Goal: Navigation & Orientation: Understand site structure

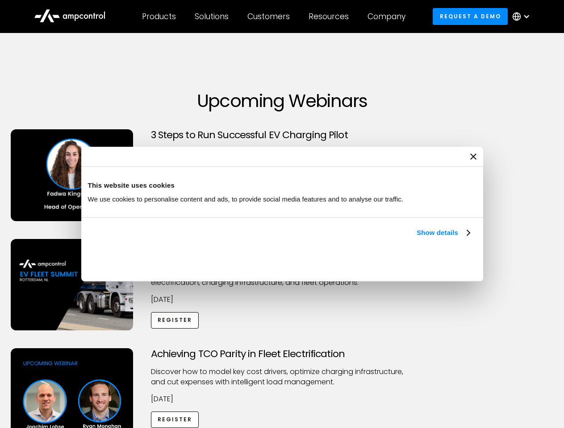
click at [416, 238] on link "Show details" at bounding box center [442, 233] width 53 height 11
click at [0, 0] on div "Necessary cookies help make a website usable by enabling basic functions like p…" at bounding box center [0, 0] width 0 height 0
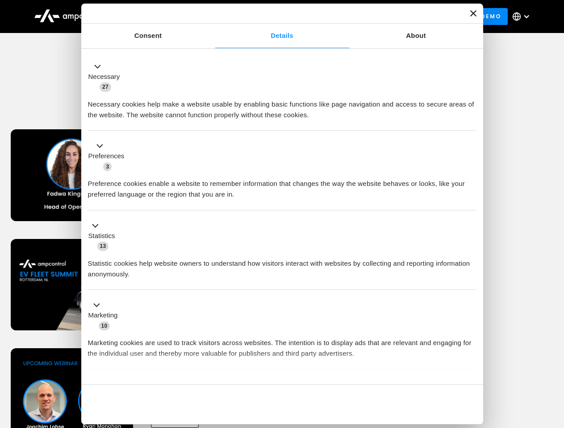
click at [554, 360] on div "Achieving TCO Parity in Fleet Electrification Discover how to model key cost dr…" at bounding box center [282, 419] width 561 height 140
click at [274, 17] on div "Customers" at bounding box center [268, 17] width 42 height 10
click at [158, 17] on div "Products" at bounding box center [159, 17] width 34 height 10
click at [212, 17] on div "Solutions" at bounding box center [212, 17] width 34 height 10
click at [270, 17] on div "Customers" at bounding box center [268, 17] width 42 height 10
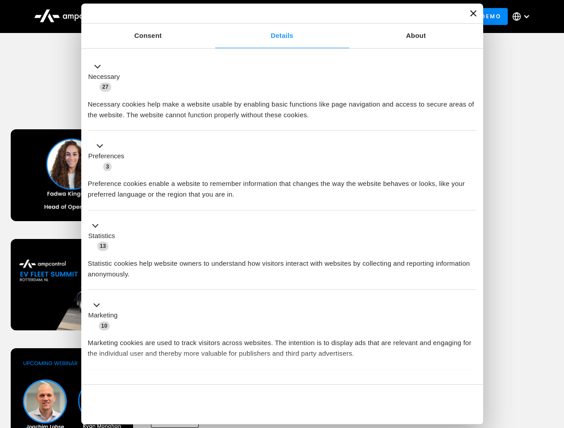
click at [330, 17] on div "Resources" at bounding box center [328, 17] width 40 height 10
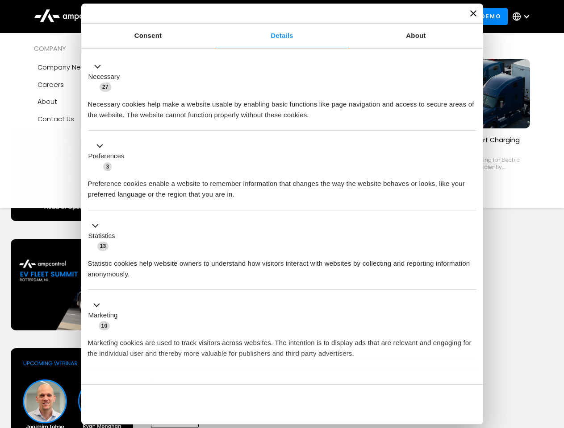
click at [389, 17] on div "Company" at bounding box center [386, 17] width 38 height 10
